Goal: Information Seeking & Learning: Learn about a topic

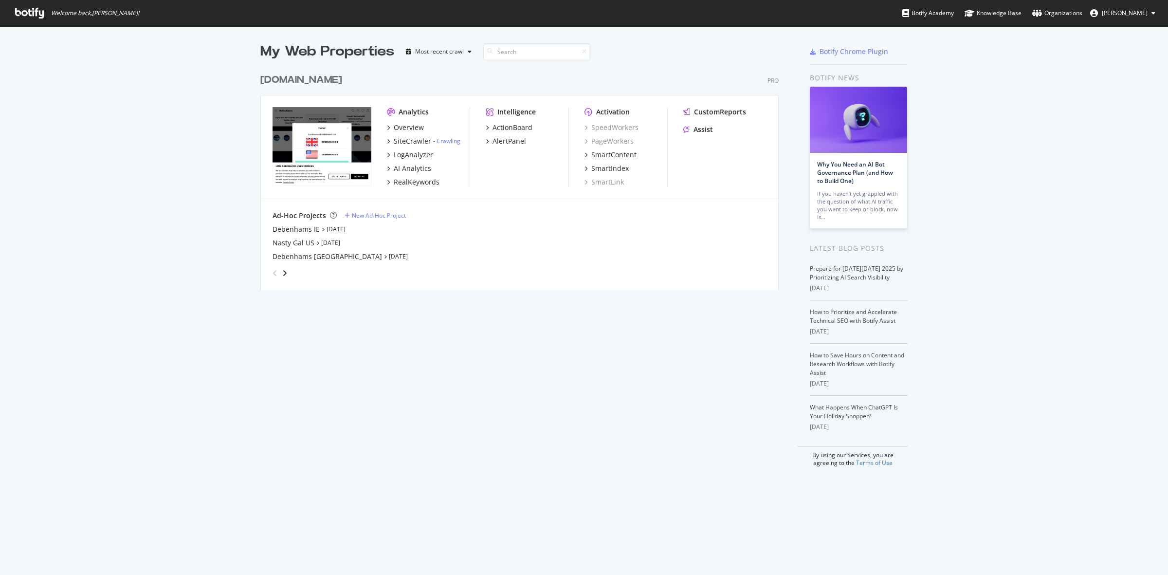
scroll to position [566, 1150]
click at [298, 81] on div "[DOMAIN_NAME]" at bounding box center [301, 80] width 82 height 14
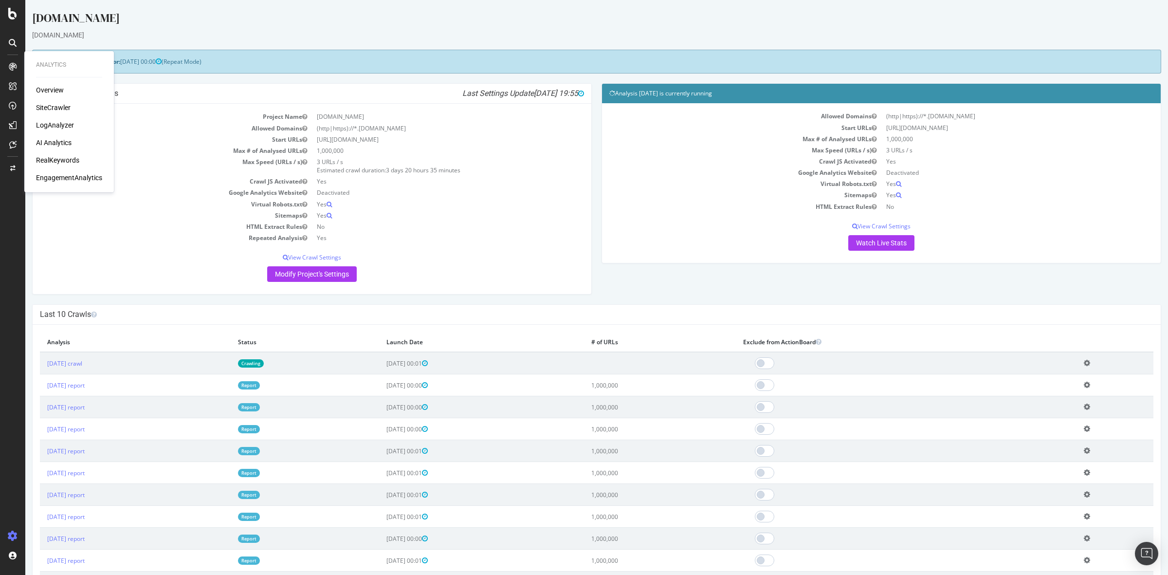
click at [59, 123] on div "LogAnalyzer" at bounding box center [55, 125] width 38 height 10
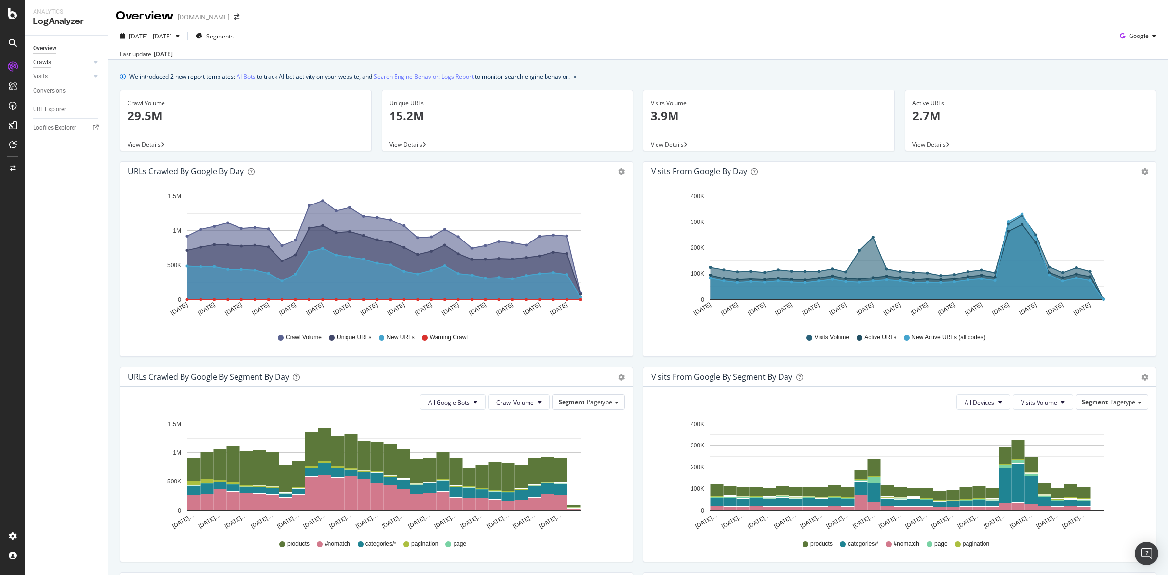
click at [44, 60] on div "Crawls" at bounding box center [42, 62] width 18 height 10
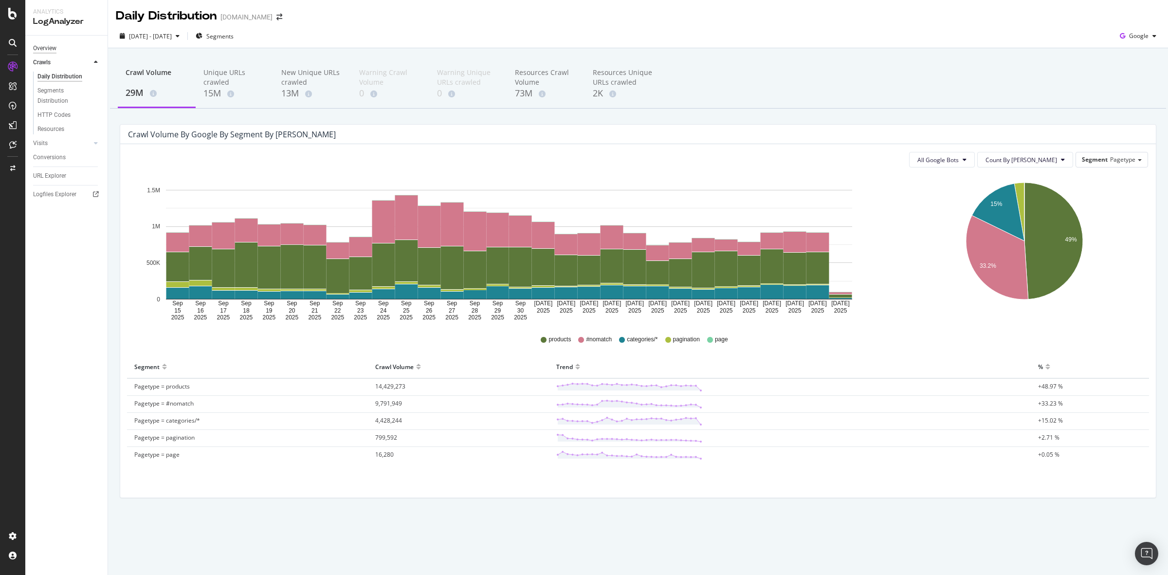
click at [47, 49] on div "Overview" at bounding box center [44, 48] width 23 height 10
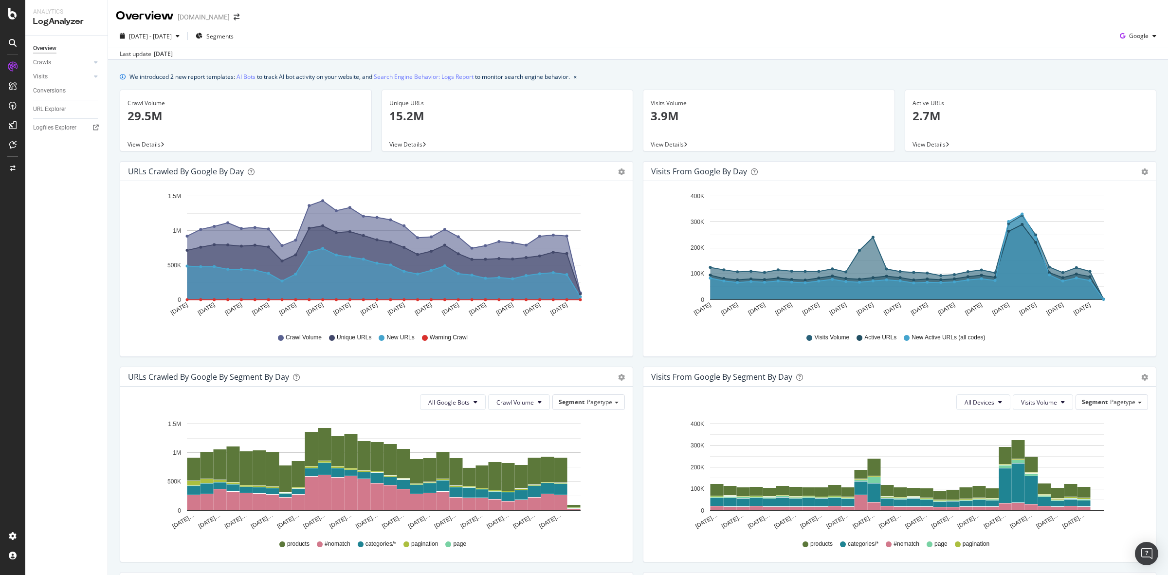
click at [154, 145] on span "View Details" at bounding box center [144, 144] width 33 height 8
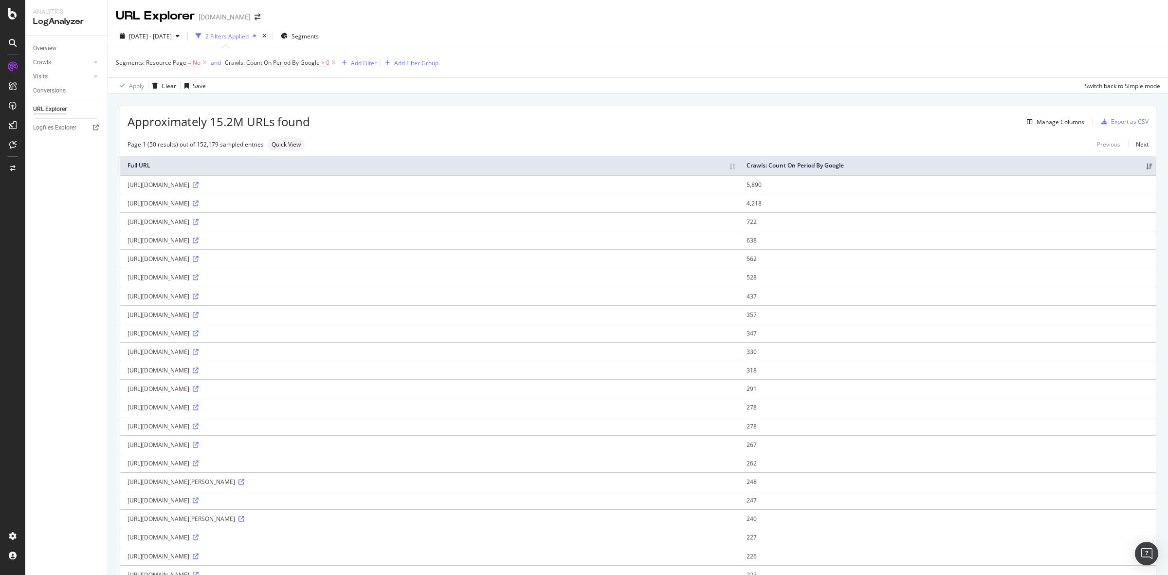
click at [361, 64] on div "Add Filter" at bounding box center [364, 63] width 26 height 8
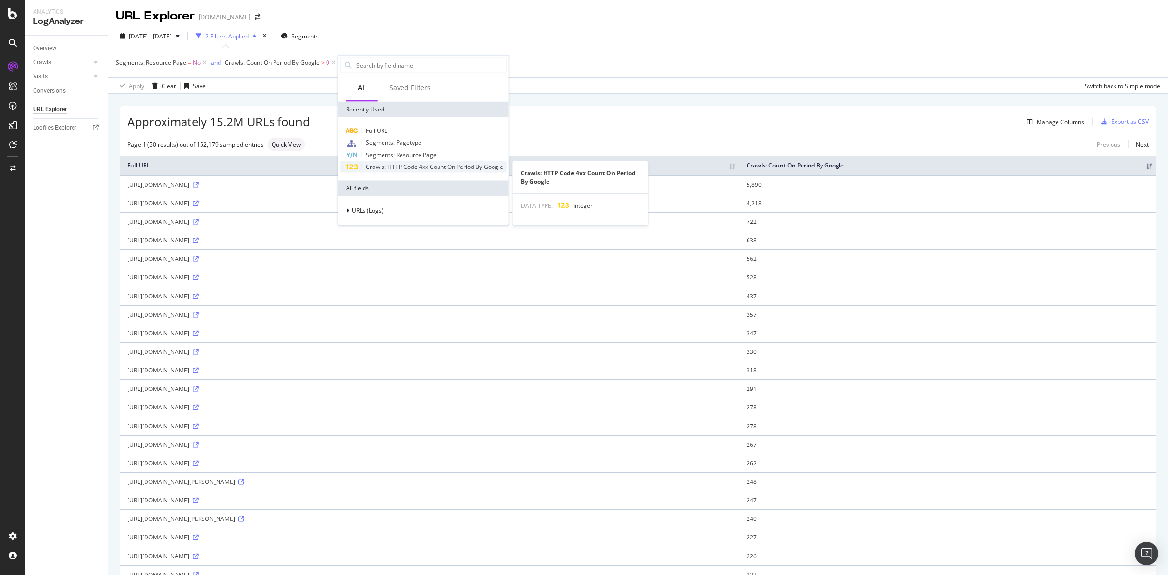
click at [455, 163] on span "Crawls: HTTP Code 4xx Count On Period By Google" at bounding box center [434, 167] width 137 height 8
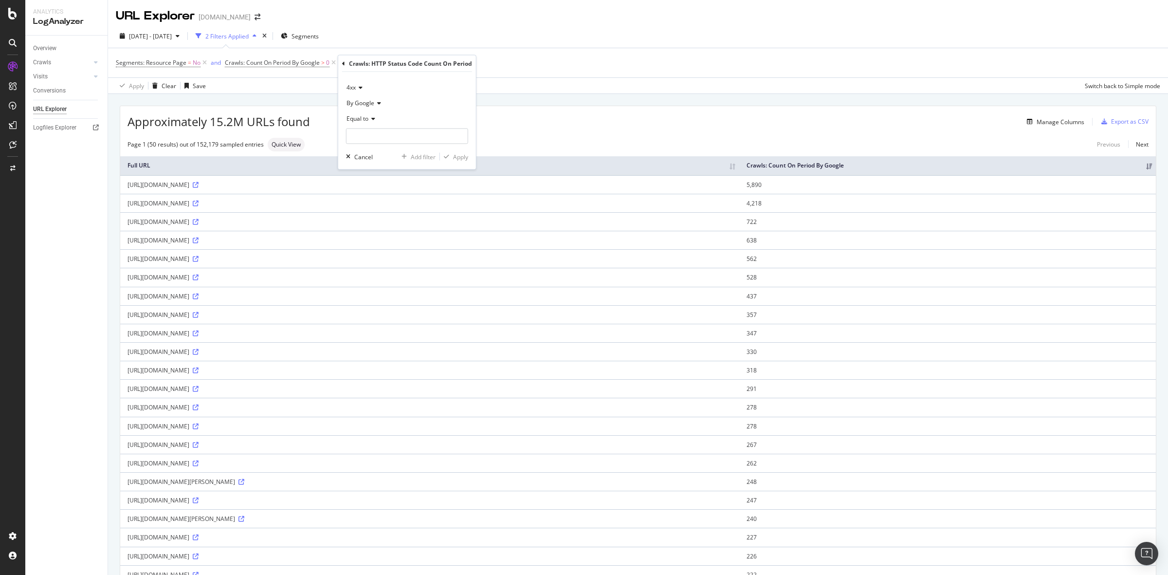
click at [368, 117] on icon at bounding box center [371, 119] width 7 height 6
click at [516, 62] on div "missing value" at bounding box center [523, 62] width 37 height 8
click at [415, 132] on input "number" at bounding box center [424, 135] width 122 height 16
type input "404"
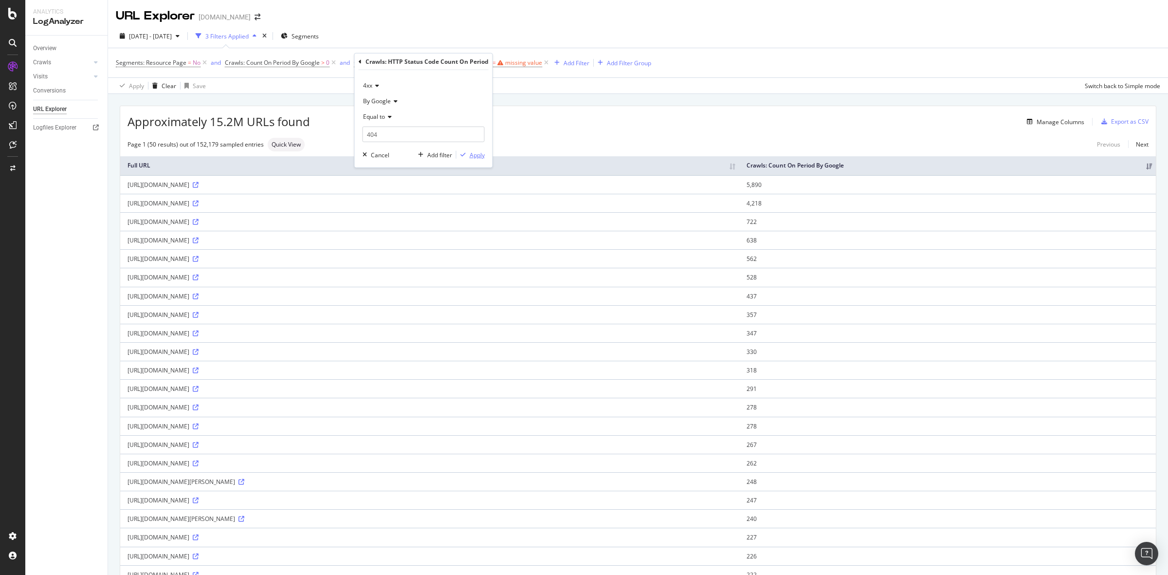
click at [474, 159] on div "Apply" at bounding box center [477, 154] width 15 height 8
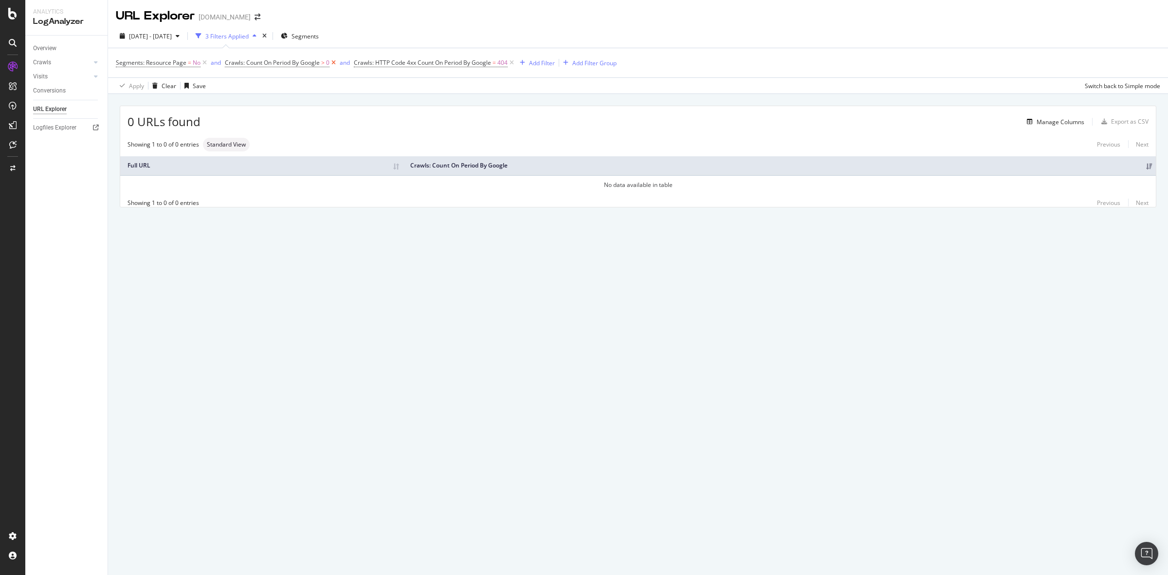
click at [334, 64] on icon at bounding box center [334, 63] width 8 height 10
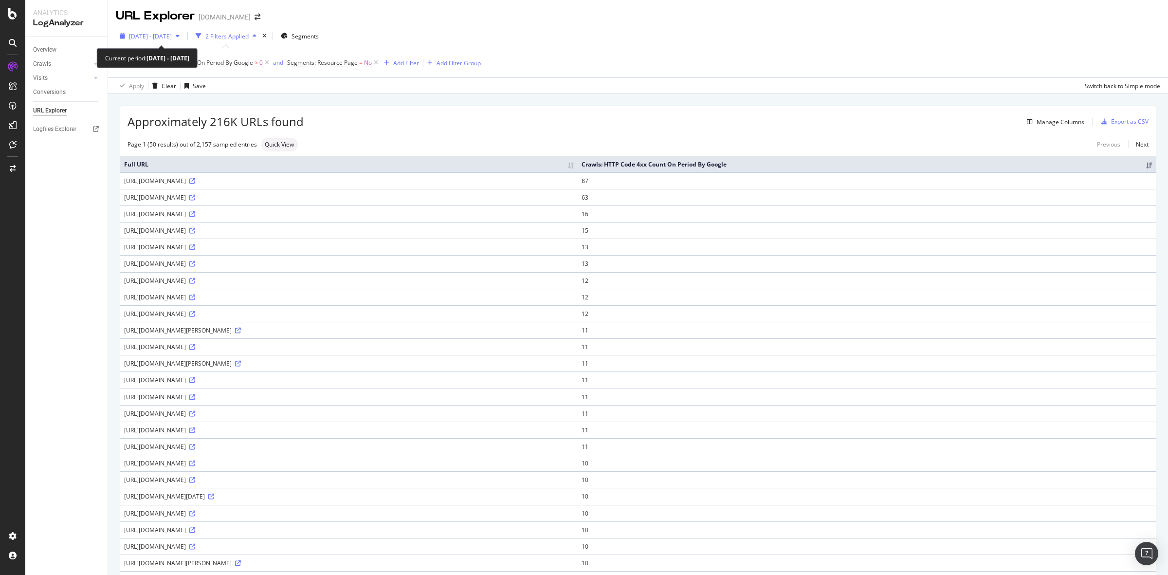
click at [172, 35] on span "[DATE] - [DATE]" at bounding box center [150, 36] width 43 height 8
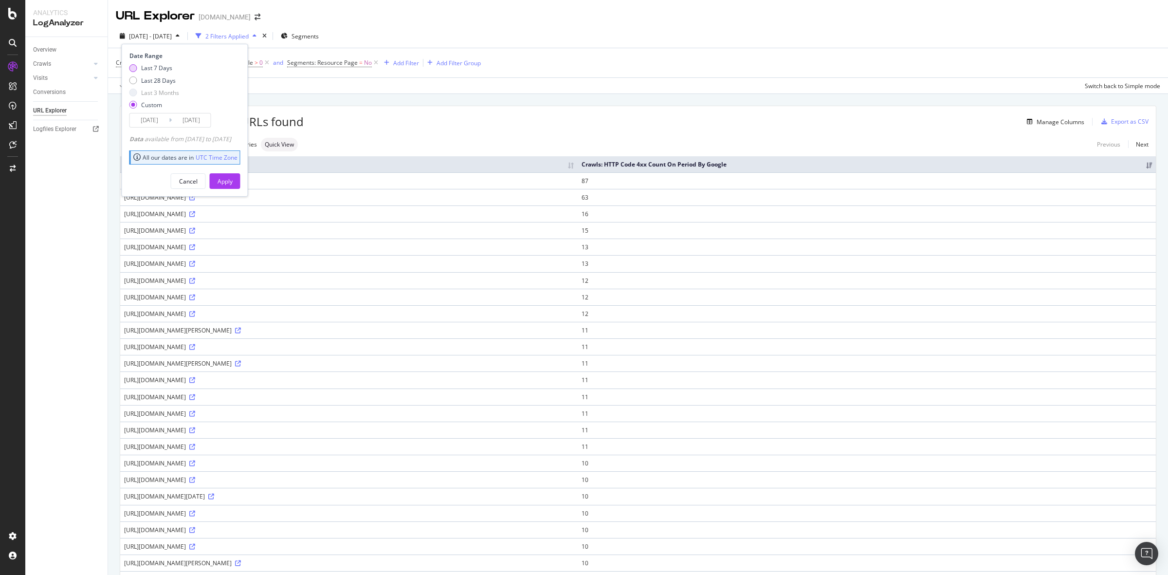
click at [139, 66] on div "Last 7 Days" at bounding box center [154, 68] width 50 height 8
type input "[DATE]"
click at [233, 178] on div "Apply" at bounding box center [225, 181] width 15 height 8
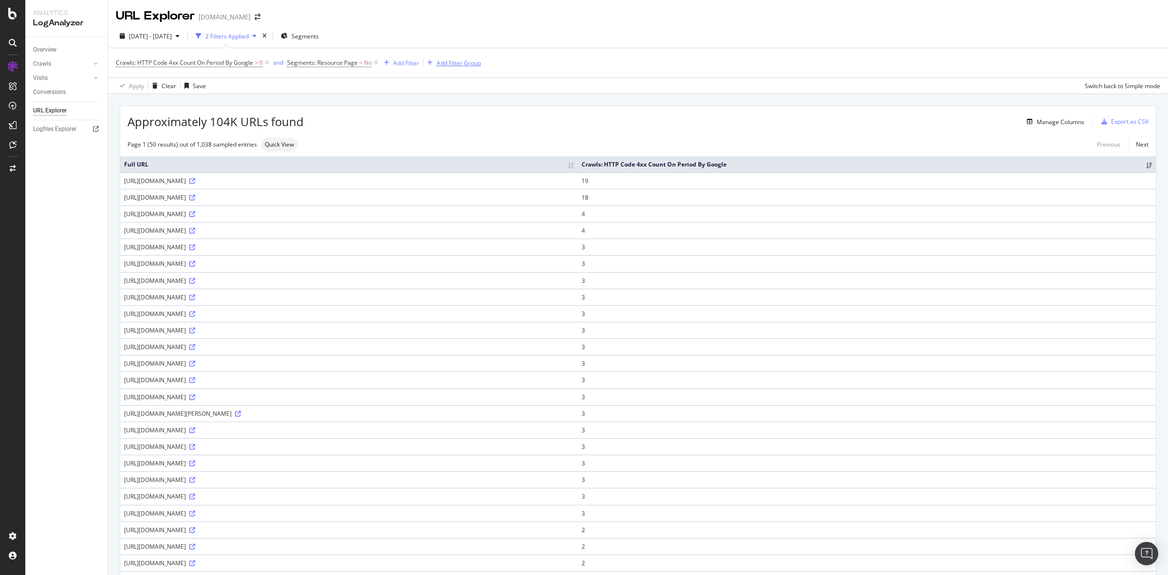
click at [268, 60] on icon at bounding box center [267, 63] width 8 height 10
click at [246, 35] on div "1 Filter Applied" at bounding box center [225, 36] width 40 height 8
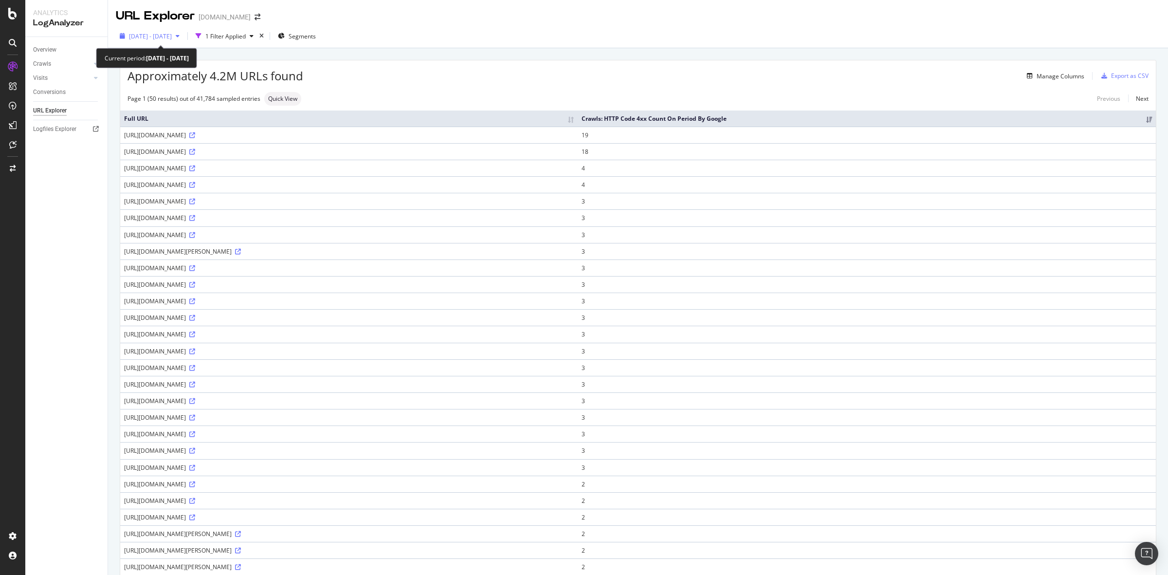
click at [183, 36] on div "button" at bounding box center [178, 36] width 12 height 6
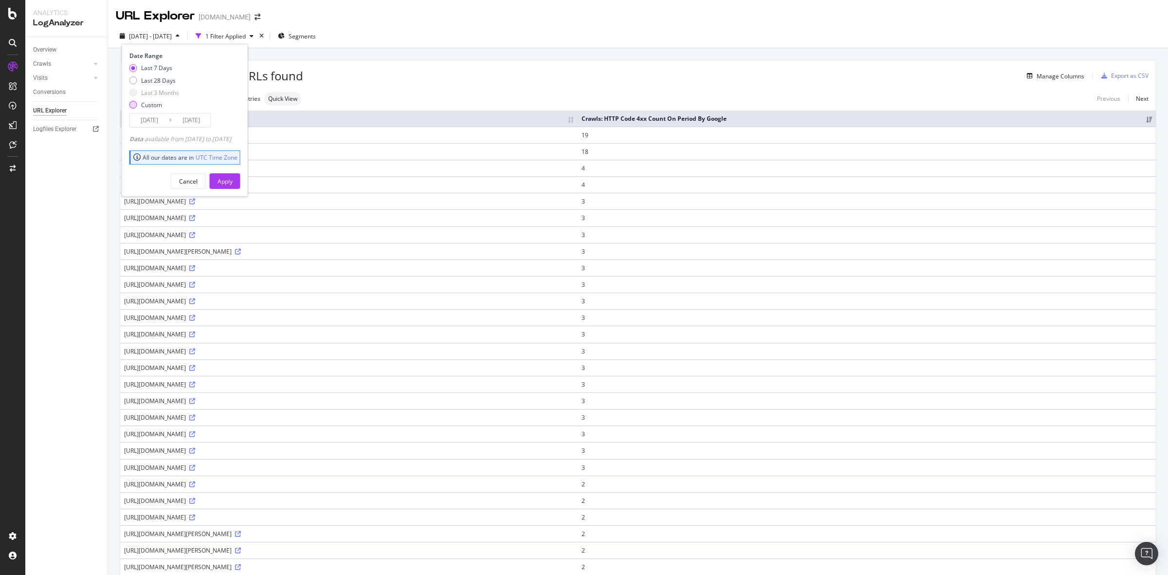
click at [145, 103] on div "Custom" at bounding box center [151, 105] width 21 height 8
click at [169, 121] on icon at bounding box center [170, 119] width 3 height 9
click at [153, 120] on input "[DATE]" at bounding box center [149, 120] width 39 height 14
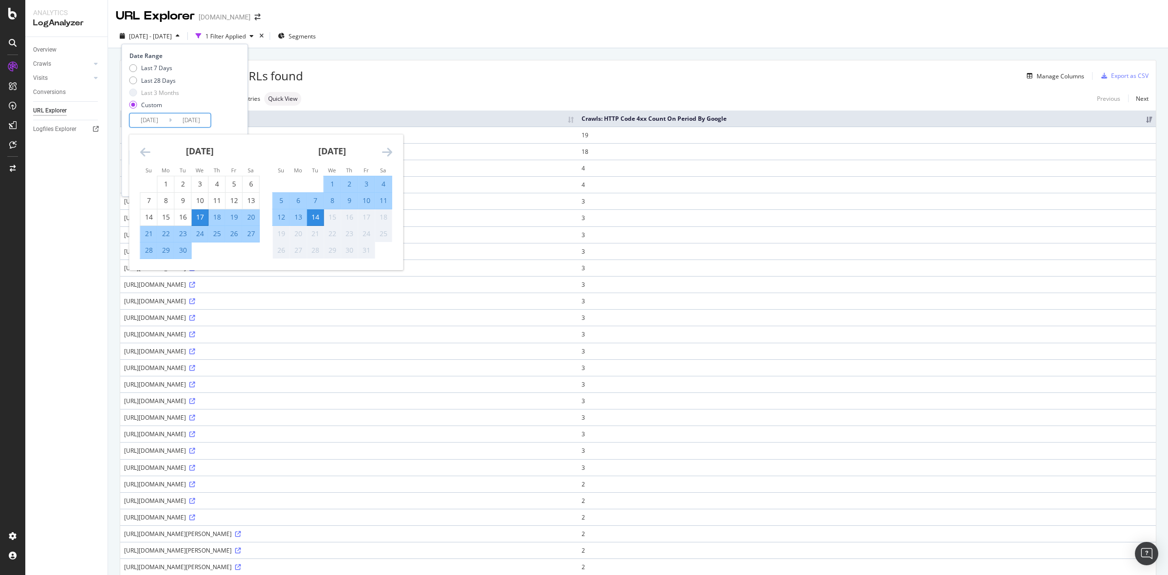
click at [296, 218] on div "13" at bounding box center [298, 217] width 17 height 10
type input "[DATE]"
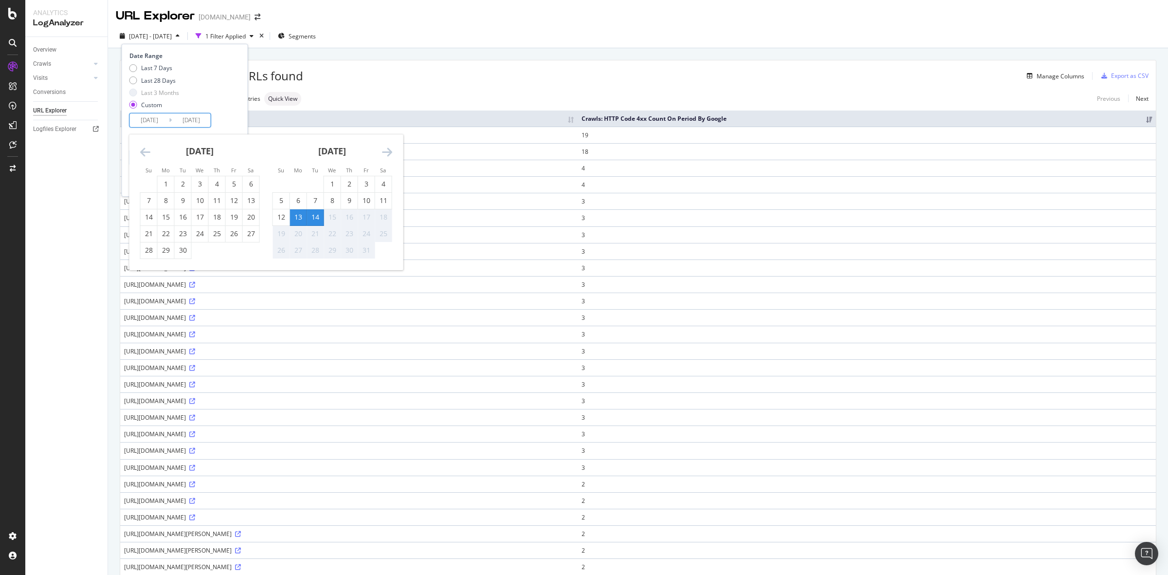
click at [300, 218] on div "13" at bounding box center [298, 217] width 17 height 10
type input "[DATE]"
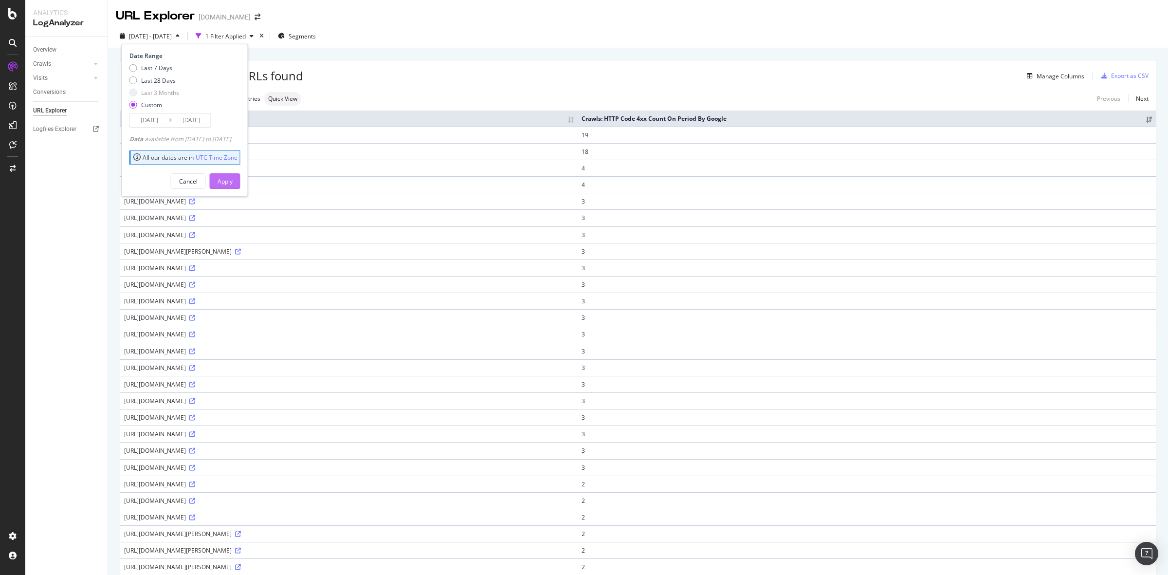
click at [233, 186] on div "Apply" at bounding box center [225, 181] width 15 height 15
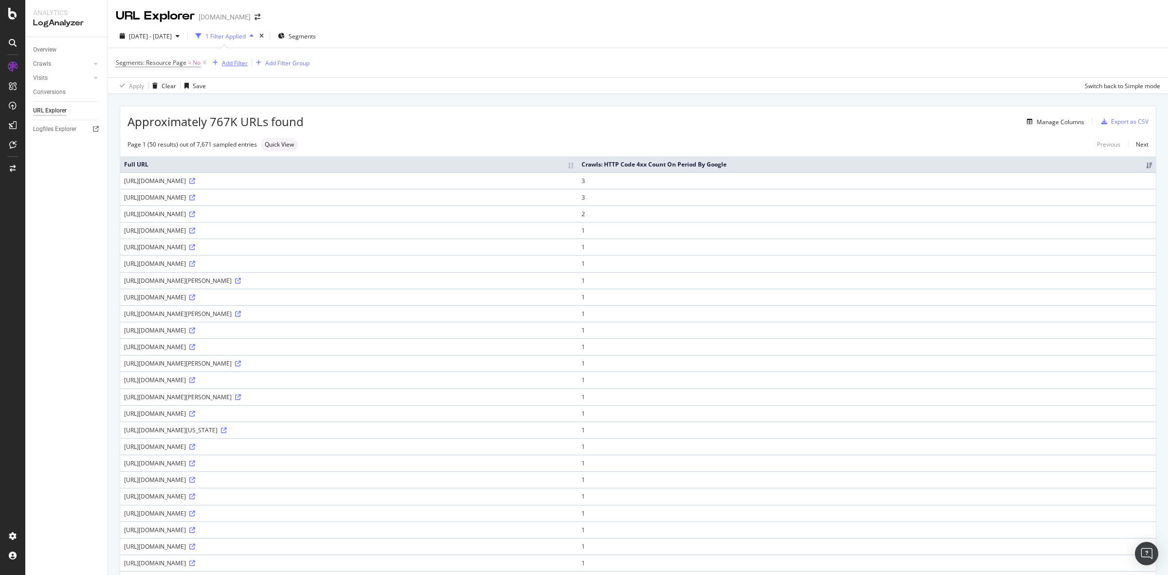
click at [231, 65] on div "Add Filter" at bounding box center [235, 63] width 26 height 8
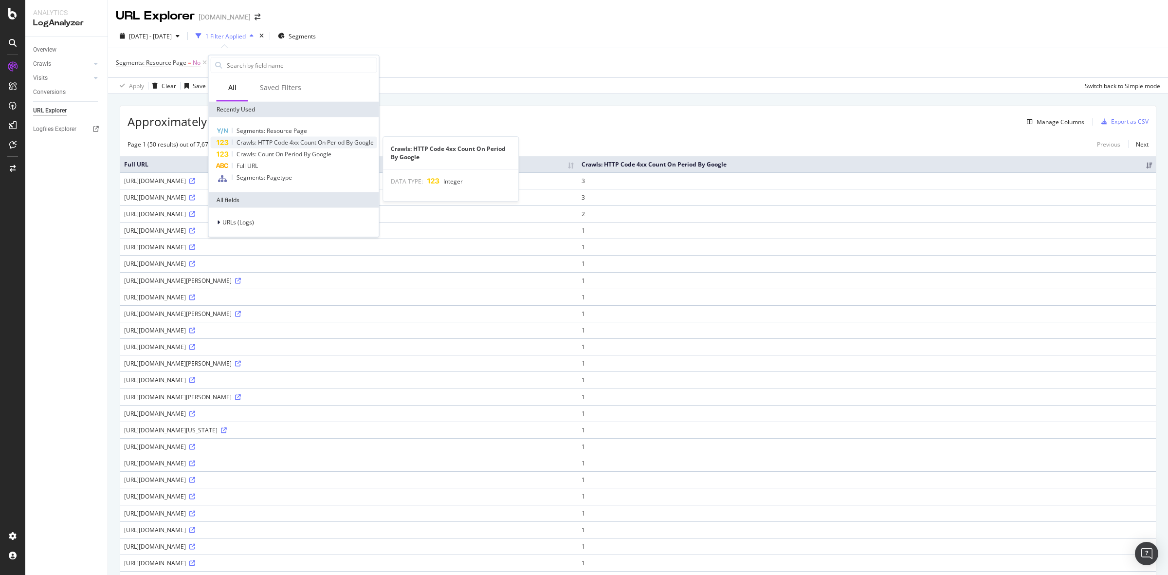
click at [300, 141] on span "Crawls: HTTP Code 4xx Count On Period By Google" at bounding box center [305, 142] width 137 height 8
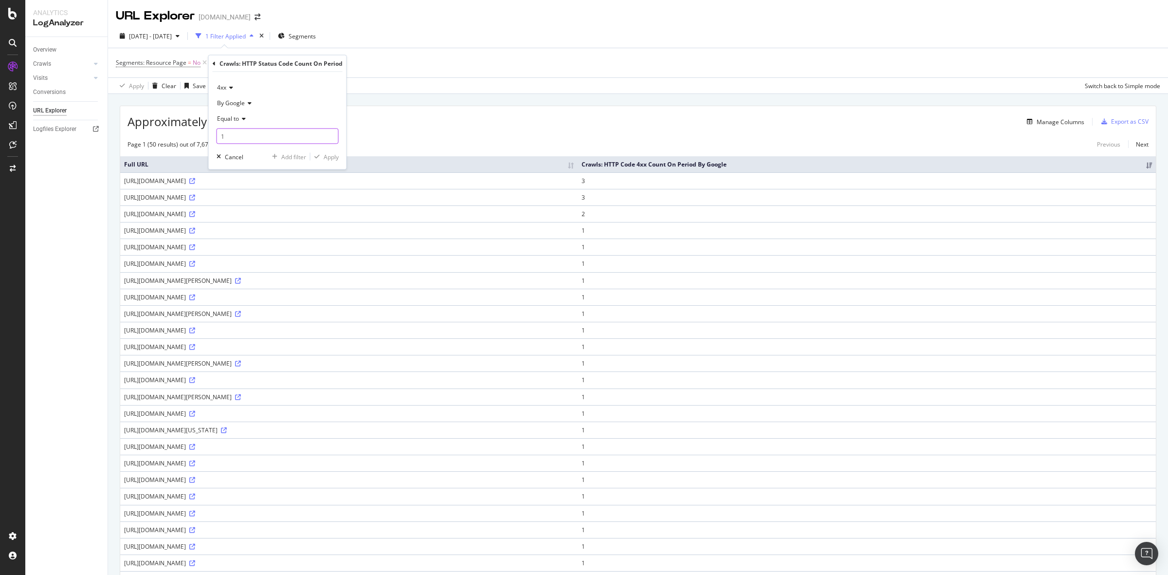
click at [327, 134] on input "1" at bounding box center [278, 136] width 122 height 16
click at [312, 134] on input "1" at bounding box center [278, 136] width 122 height 16
type input "0"
click at [330, 139] on input "0" at bounding box center [278, 136] width 122 height 16
click at [333, 158] on div "Apply" at bounding box center [331, 156] width 15 height 8
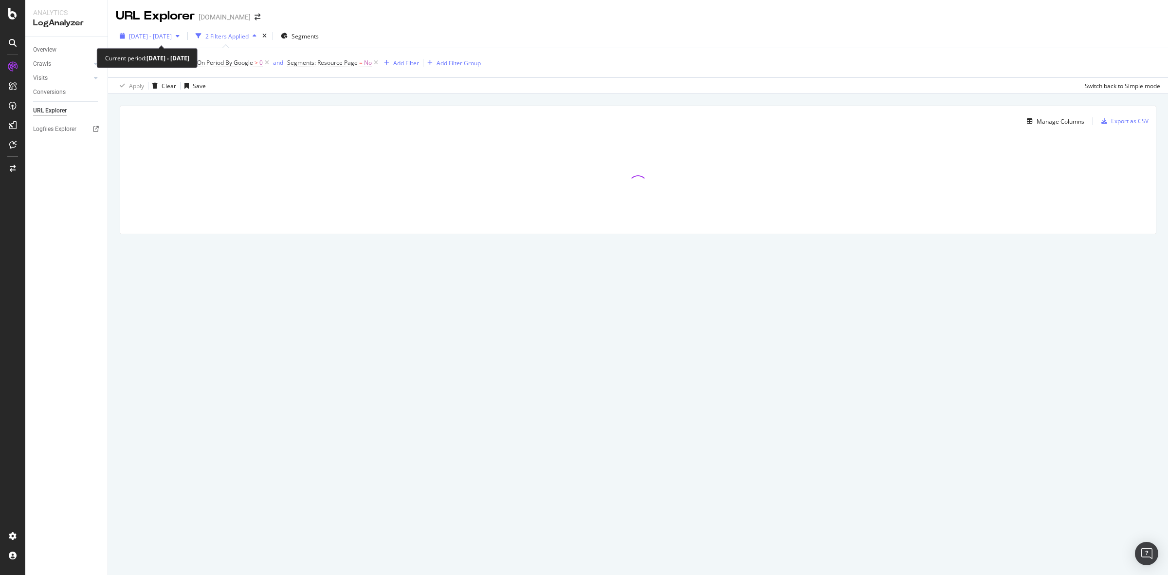
click at [180, 36] on icon "button" at bounding box center [178, 36] width 4 height 6
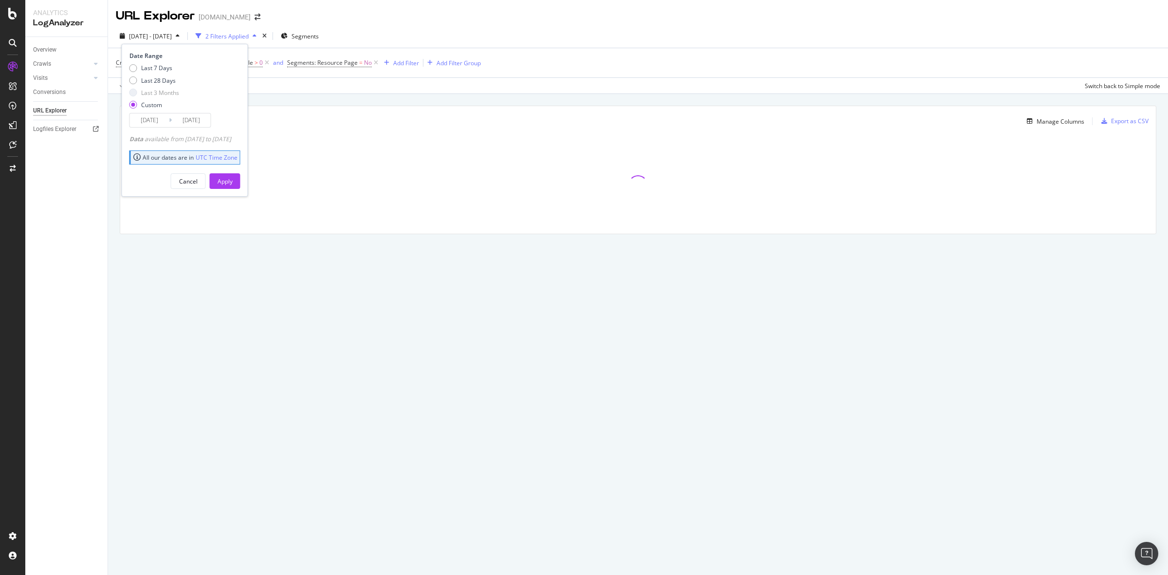
click at [151, 114] on input "[DATE]" at bounding box center [149, 120] width 39 height 14
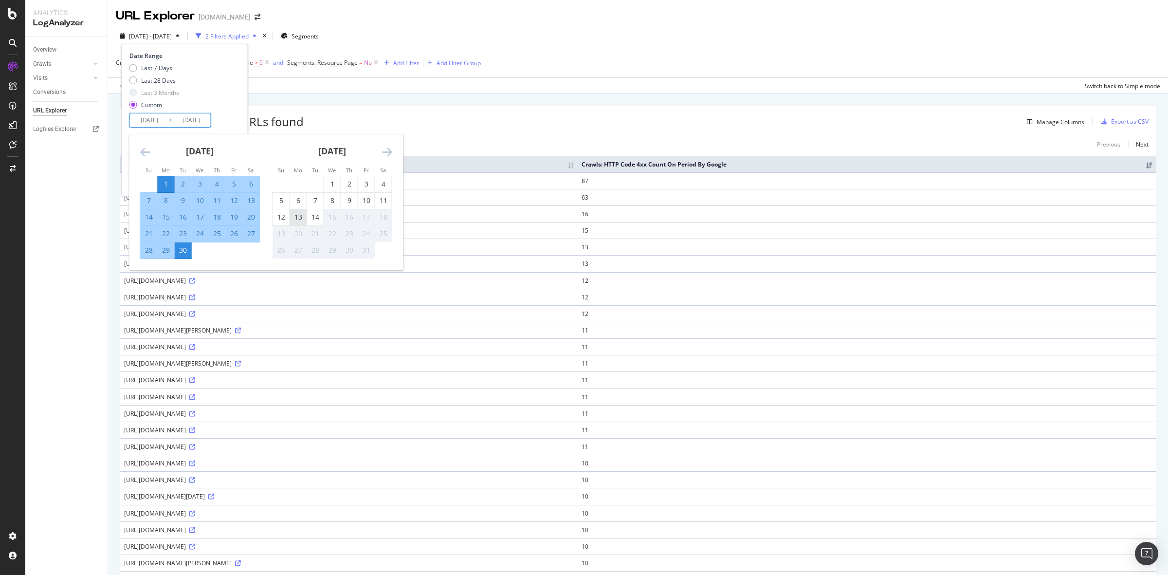
click at [300, 218] on div "13" at bounding box center [298, 217] width 17 height 10
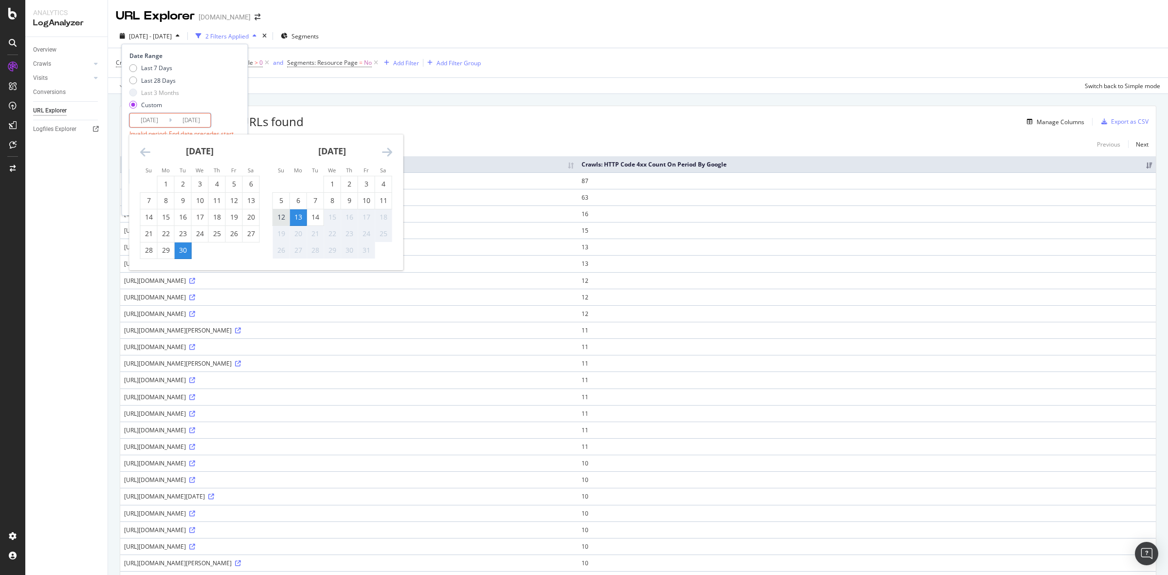
click at [278, 221] on div "12" at bounding box center [281, 217] width 17 height 10
type input "2025/10/12"
click at [304, 215] on div "13" at bounding box center [298, 217] width 17 height 10
type input "[DATE]"
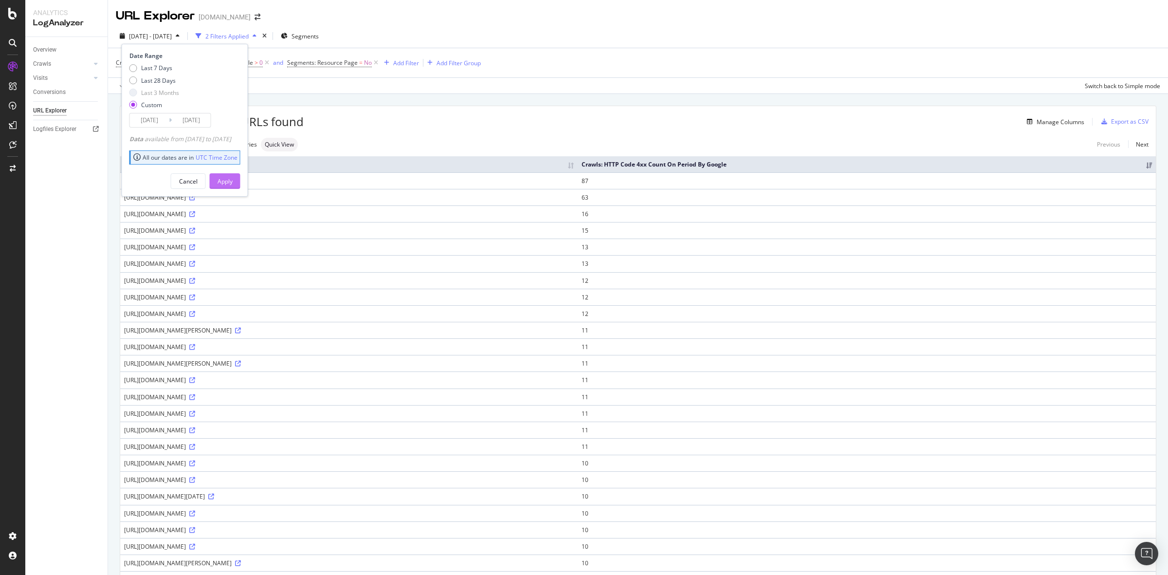
click at [233, 181] on div "Apply" at bounding box center [225, 181] width 15 height 8
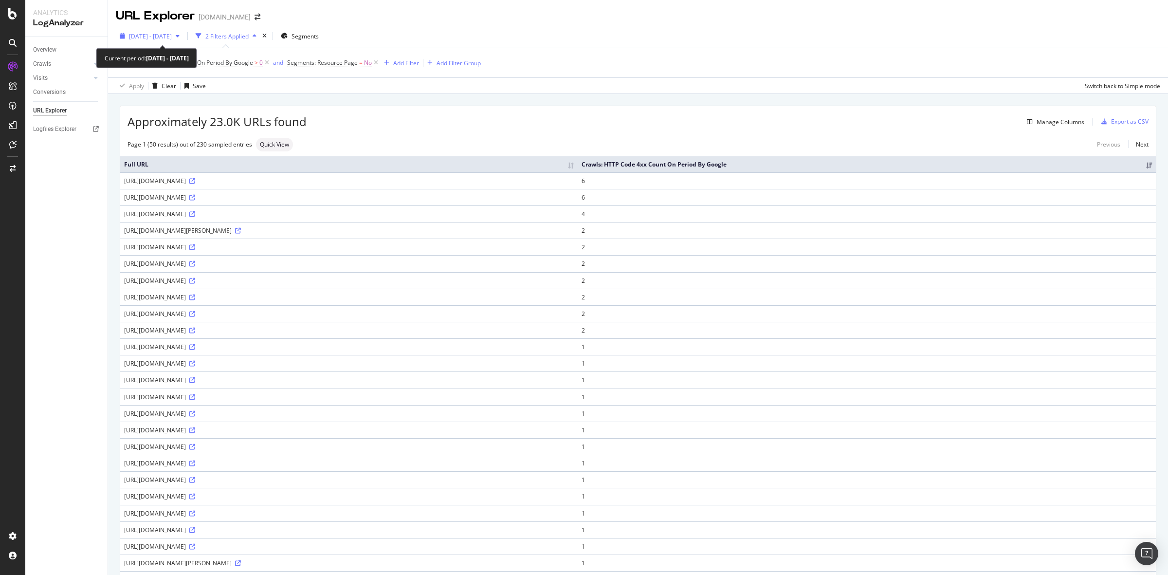
click at [178, 31] on div "2025 Oct. 12th - Oct. 13th" at bounding box center [150, 36] width 68 height 15
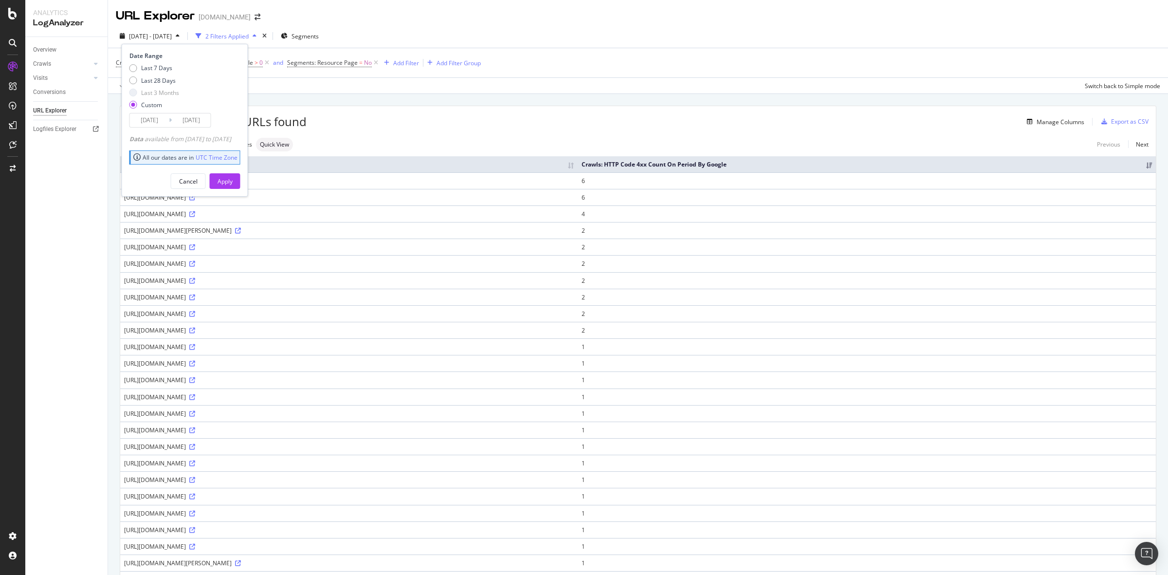
click at [155, 116] on input "2025/10/12" at bounding box center [149, 120] width 39 height 14
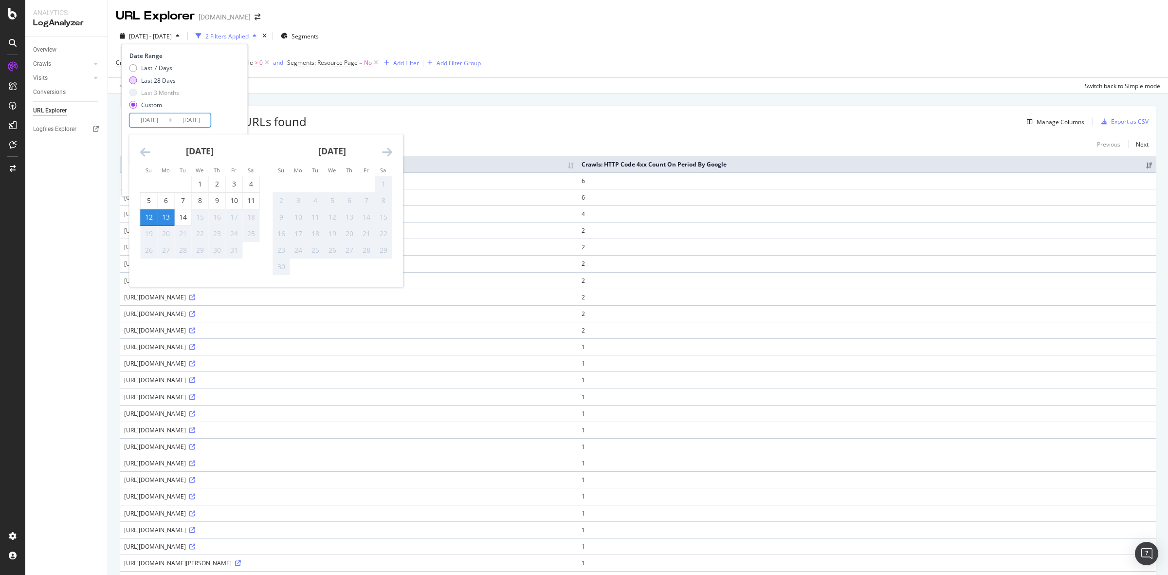
click at [154, 82] on div "Last 28 Days" at bounding box center [158, 80] width 35 height 8
type input "[DATE]"
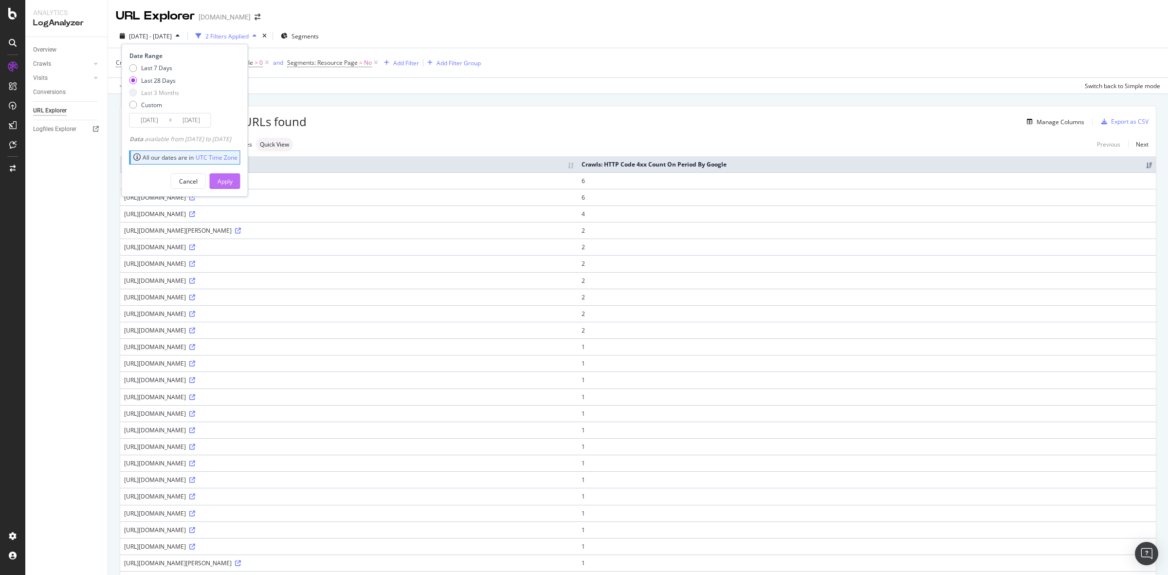
click at [233, 182] on div "Apply" at bounding box center [225, 181] width 15 height 8
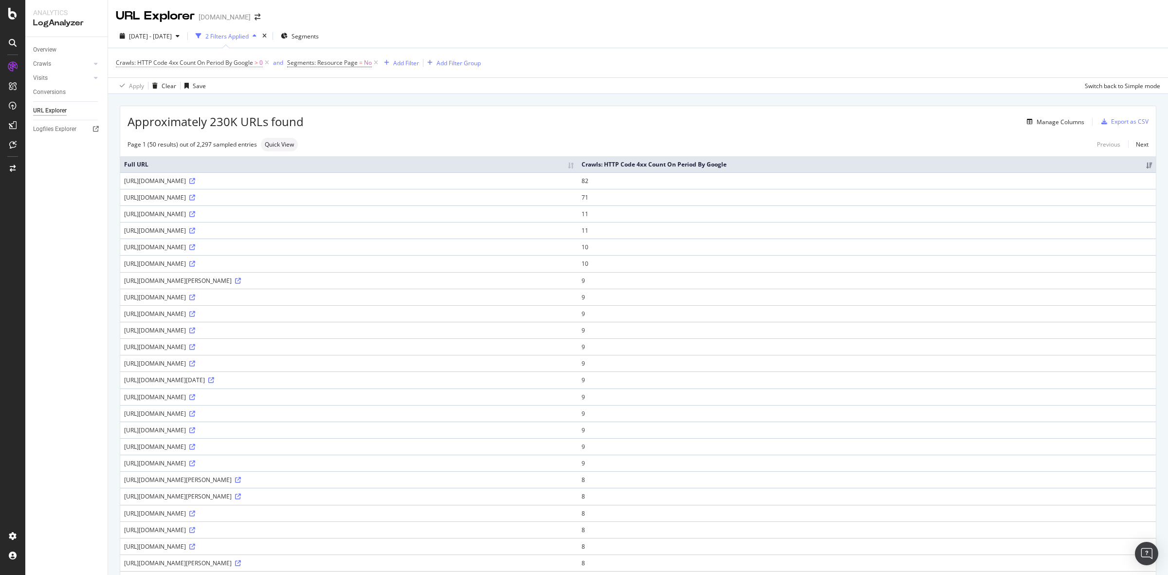
click at [229, 63] on span "Crawls: HTTP Code 4xx Count On Period By Google" at bounding box center [184, 62] width 137 height 8
click at [293, 96] on div "Approximately 230K URLs found Manage Columns Export as CSV Page 1 (50 results) …" at bounding box center [638, 571] width 1060 height 955
click at [172, 37] on span "2025 Sep. 17th - Oct. 14th" at bounding box center [150, 36] width 43 height 8
click at [354, 93] on div "Apply Clear Save Switch back to Simple mode" at bounding box center [638, 85] width 1060 height 16
click at [172, 37] on span "2025 Sep. 17th - Oct. 14th" at bounding box center [150, 36] width 43 height 8
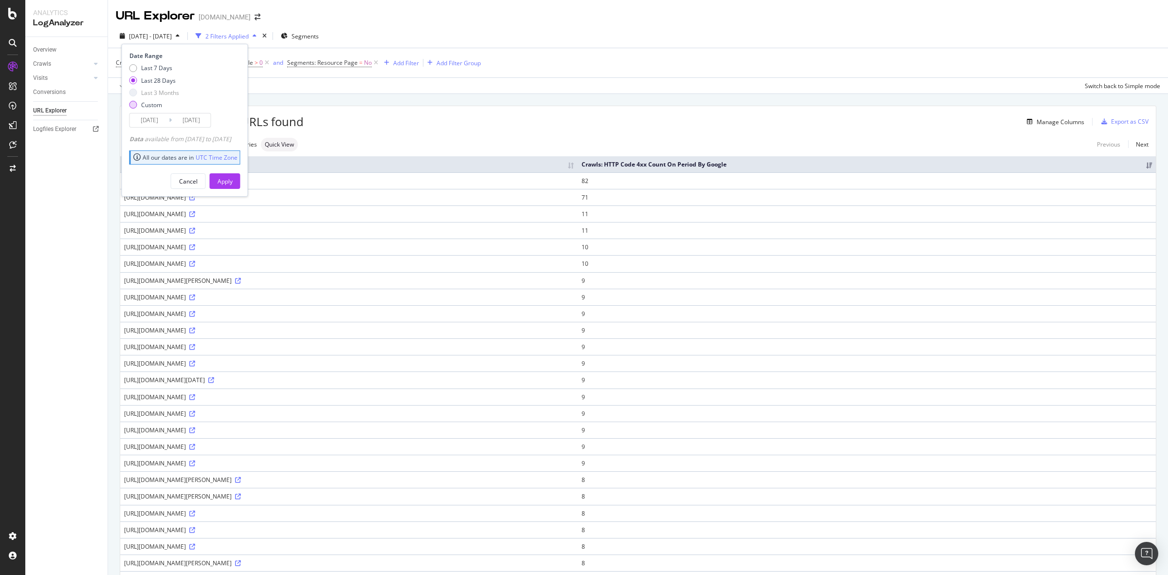
click at [135, 107] on div "Custom" at bounding box center [133, 105] width 8 height 8
click at [137, 93] on div "Last 3 Months" at bounding box center [133, 93] width 8 height 8
click at [155, 115] on input "[DATE]" at bounding box center [149, 120] width 39 height 14
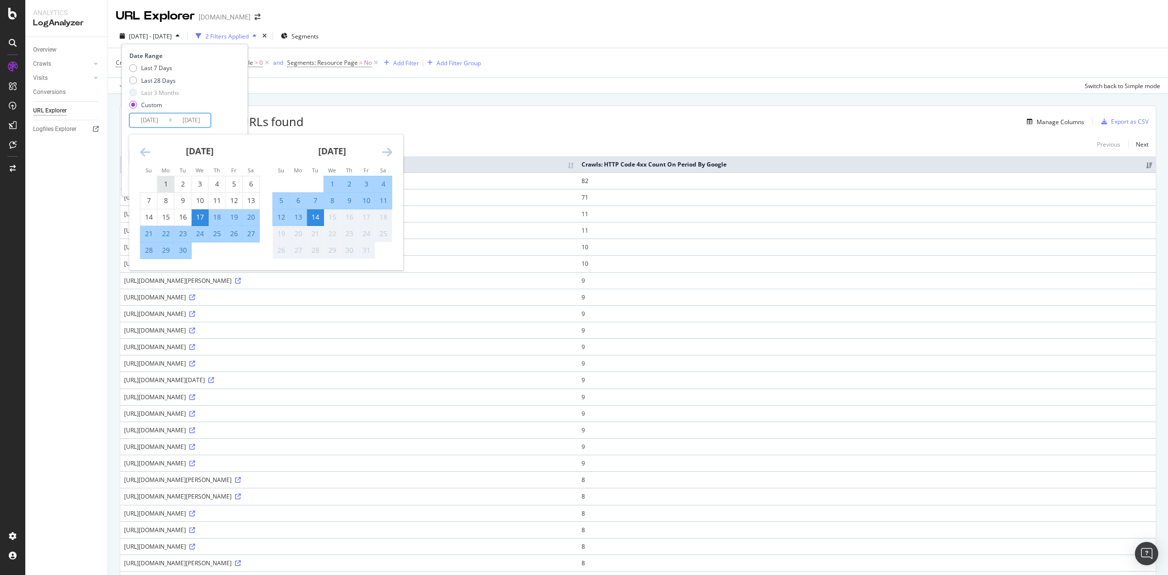
click at [168, 178] on div "1" at bounding box center [166, 184] width 17 height 16
type input "[DATE]"
click at [182, 251] on div "30" at bounding box center [183, 250] width 17 height 10
type input "[DATE]"
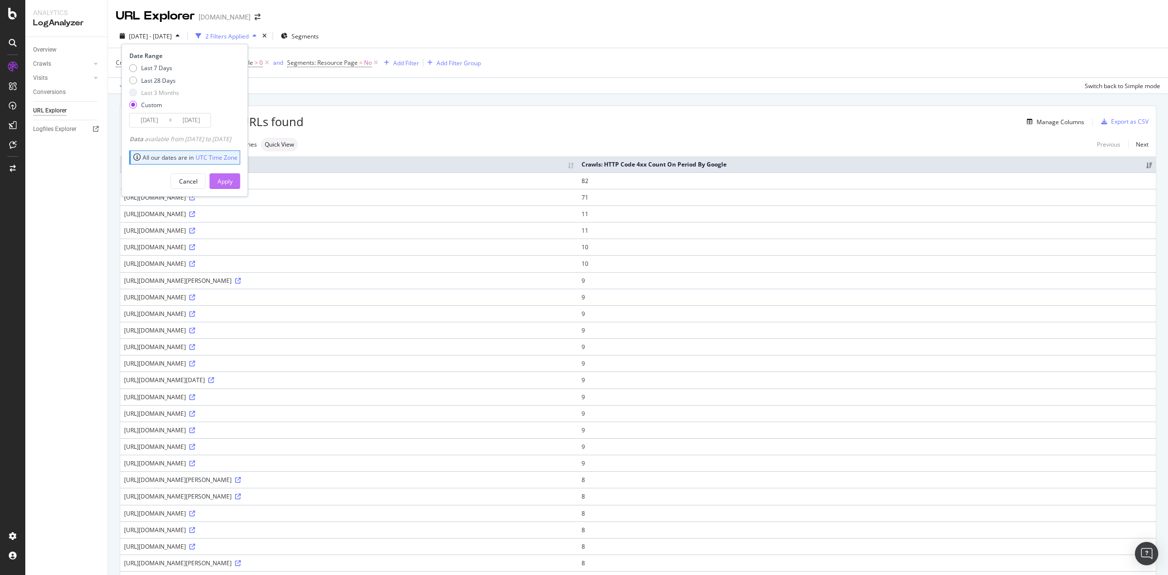
click at [233, 185] on div "Apply" at bounding box center [225, 181] width 15 height 8
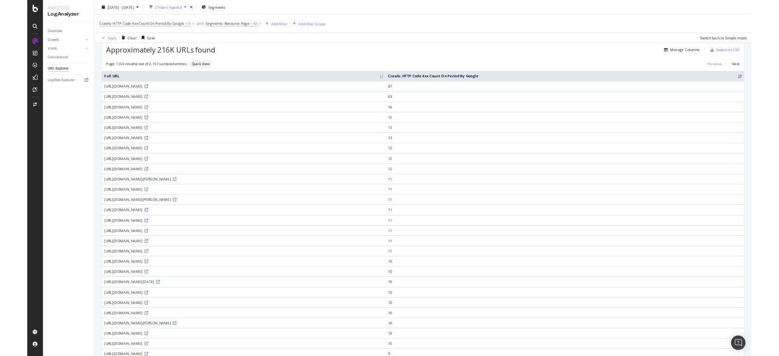
scroll to position [61, 0]
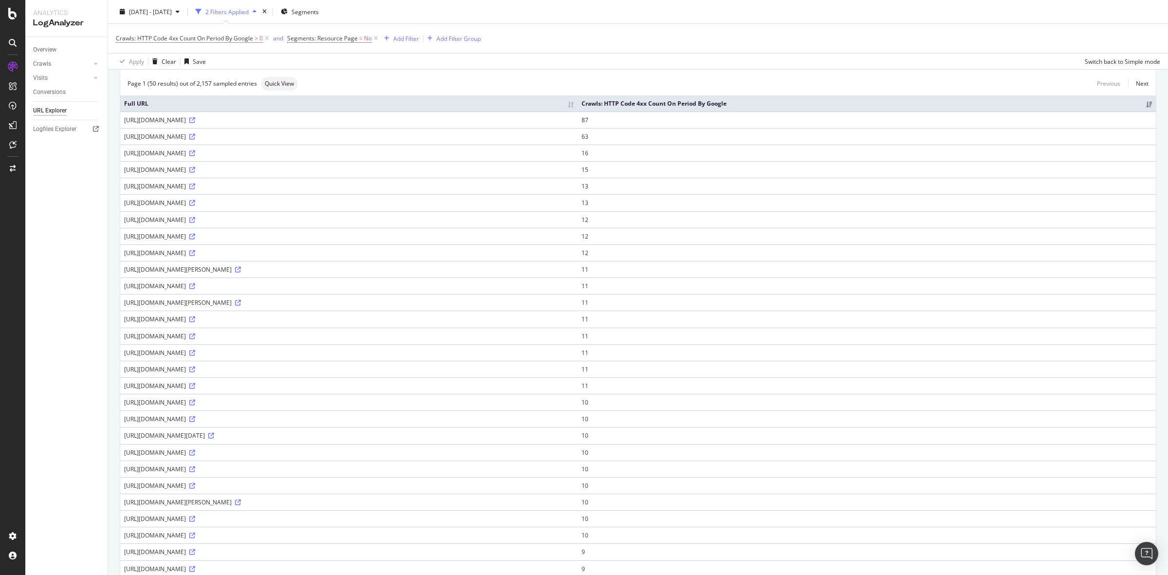
click at [875, 37] on div "Crawls: HTTP Code 4xx Count On Period By Google > 0 and Segments: Resource Page…" at bounding box center [638, 38] width 1044 height 29
click at [11, 10] on icon at bounding box center [12, 14] width 9 height 12
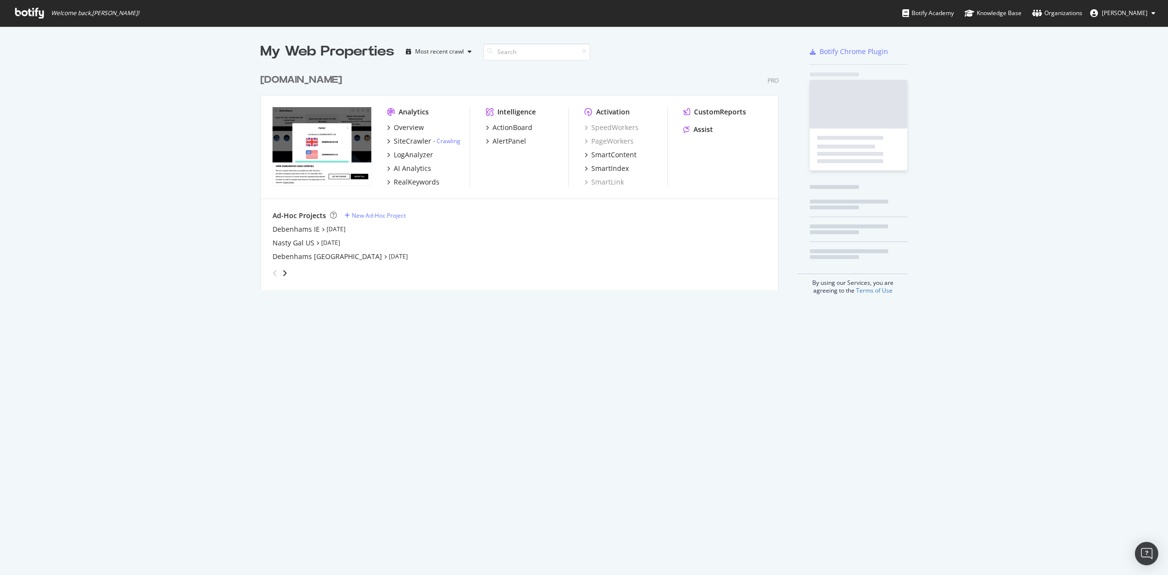
scroll to position [566, 1150]
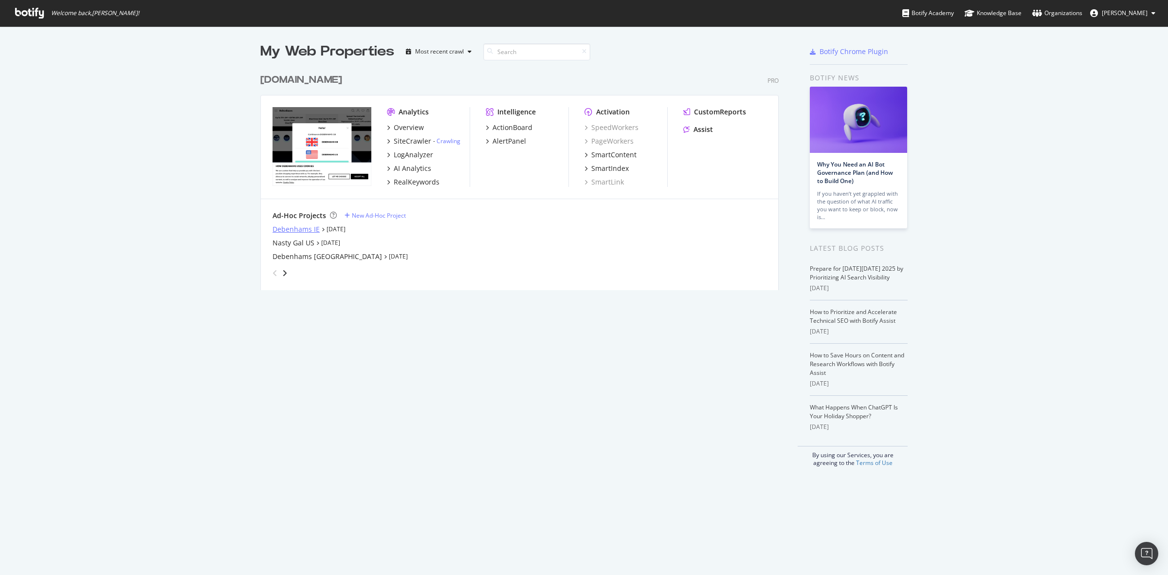
click at [299, 231] on div "Debenhams IE" at bounding box center [296, 229] width 47 height 10
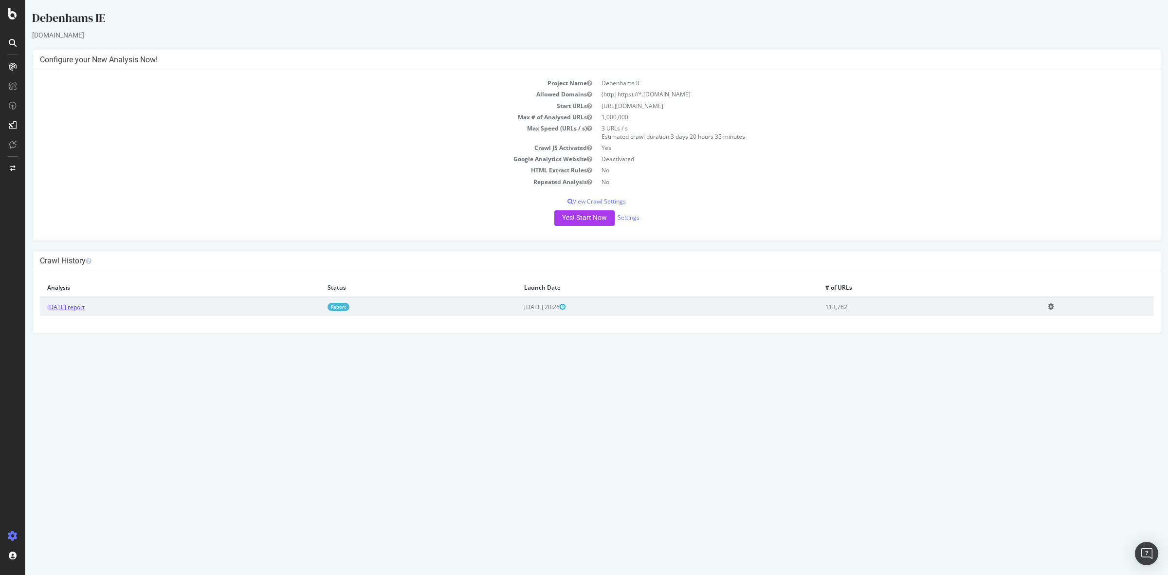
click at [79, 308] on link "2025 Sep. 30th report" at bounding box center [65, 307] width 37 height 8
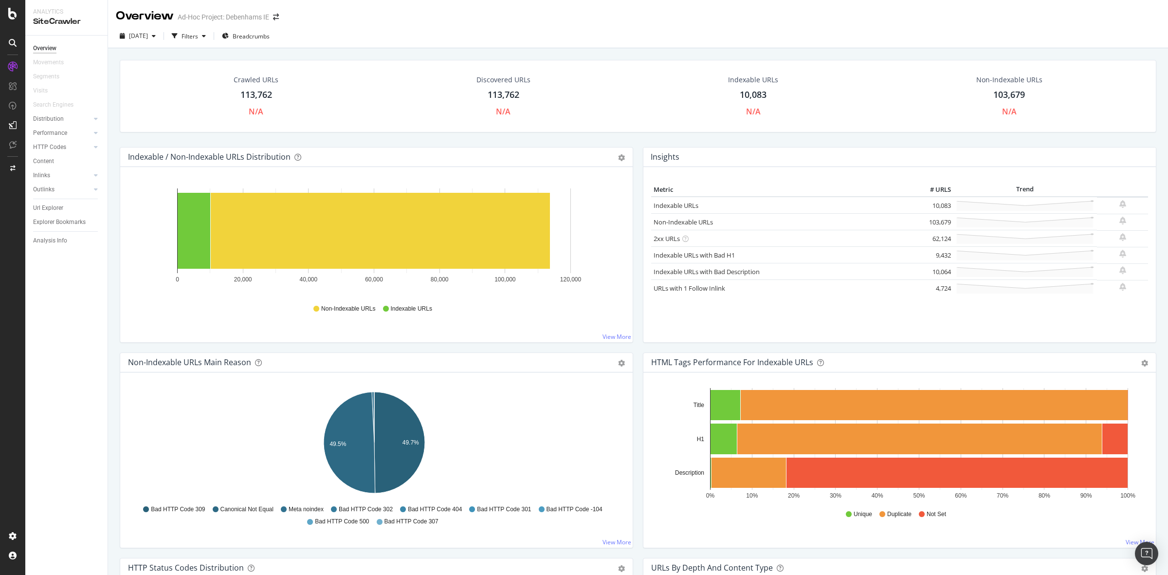
click at [263, 101] on div "113,762" at bounding box center [256, 95] width 32 height 13
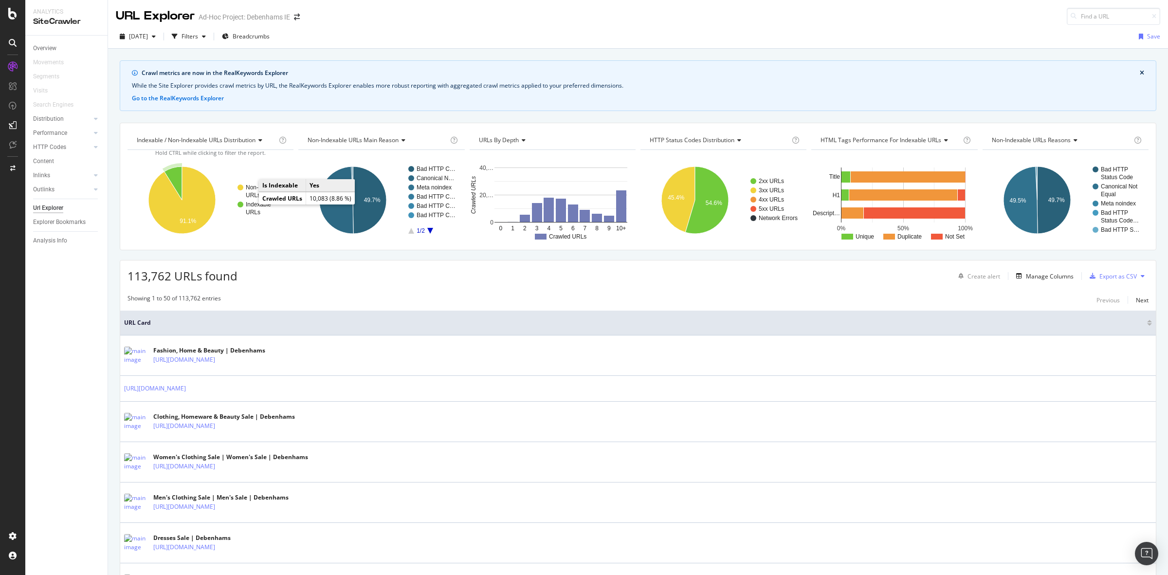
click at [252, 208] on text "Indexable" at bounding box center [258, 204] width 25 height 7
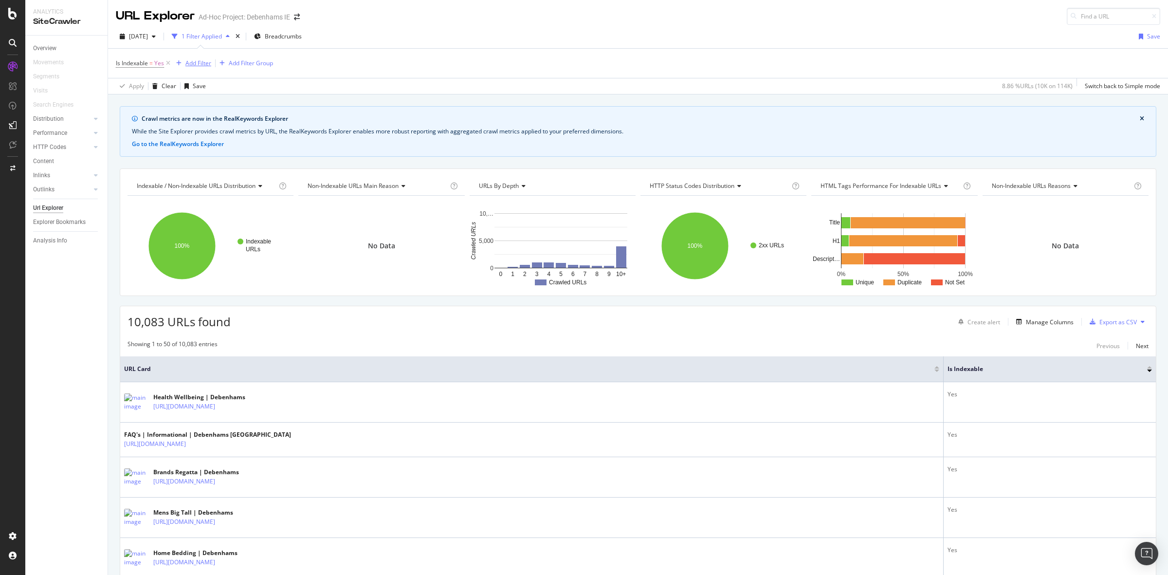
click at [184, 61] on div "button" at bounding box center [178, 63] width 13 height 6
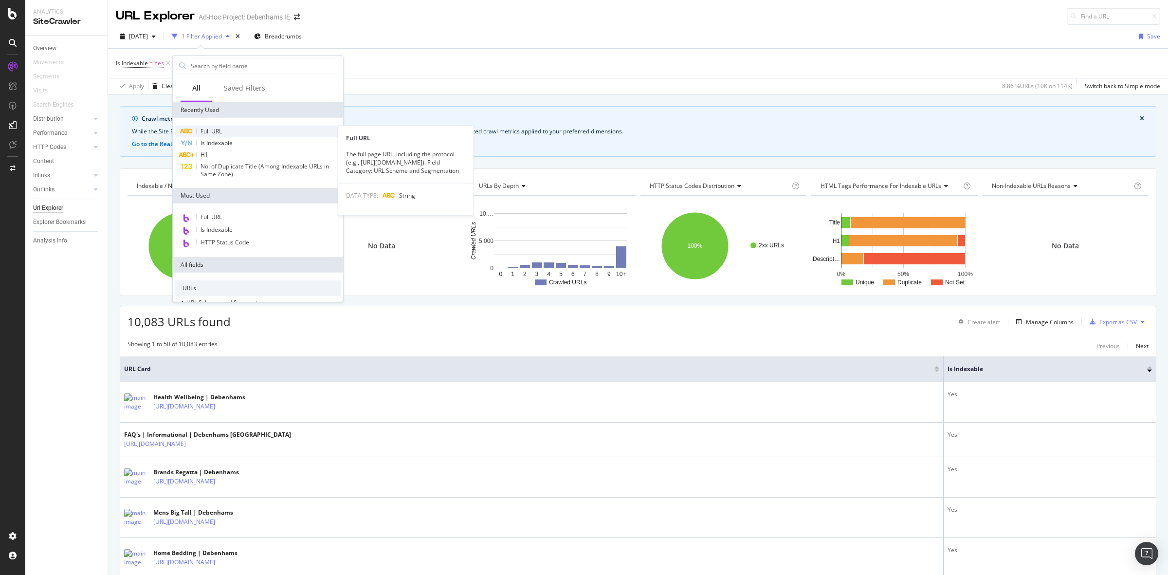
click at [215, 132] on span "Full URL" at bounding box center [211, 131] width 21 height 8
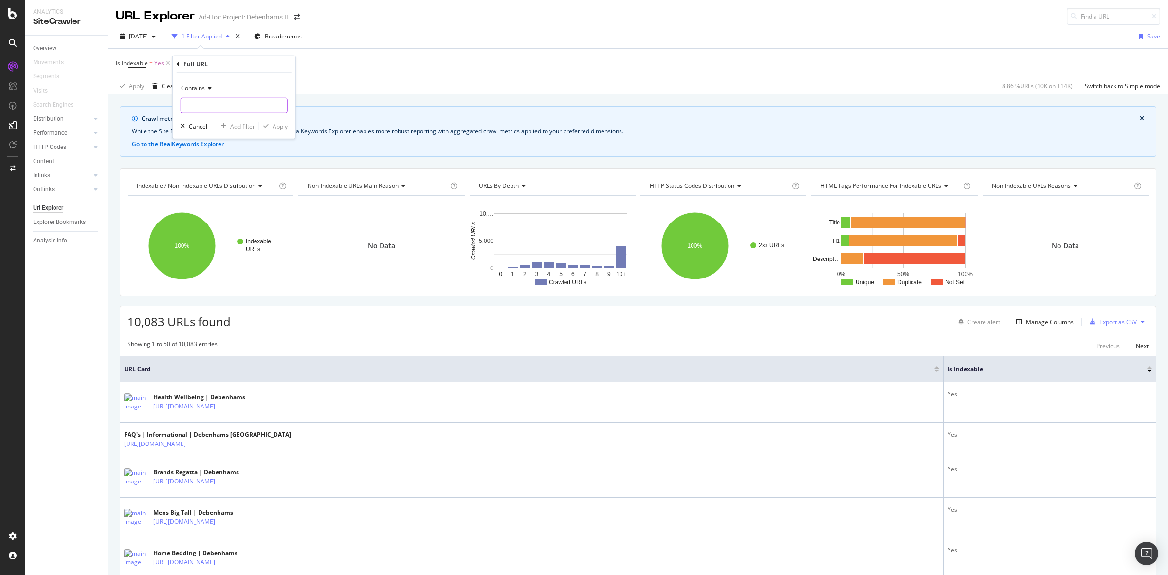
click at [236, 106] on input "text" at bounding box center [234, 106] width 106 height 16
type input "facet"
click at [274, 126] on div "Apply" at bounding box center [280, 126] width 15 height 8
